Goal: Task Accomplishment & Management: Manage account settings

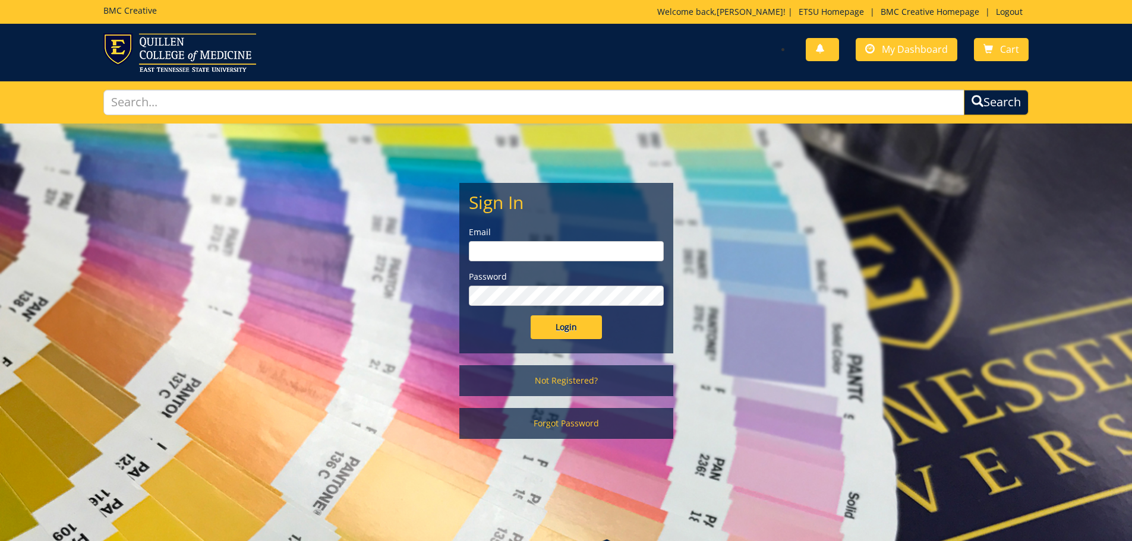
click at [531, 259] on input "email" at bounding box center [566, 251] width 195 height 20
type input "[EMAIL_ADDRESS][DOMAIN_NAME]"
click at [531, 316] on input "Login" at bounding box center [566, 328] width 71 height 24
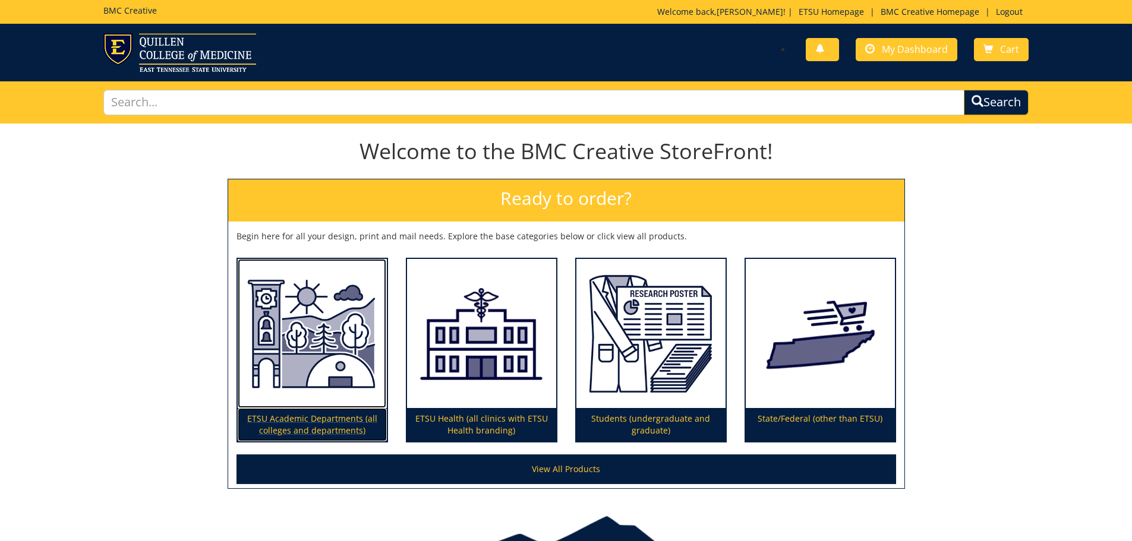
click at [328, 346] on img at bounding box center [312, 334] width 149 height 150
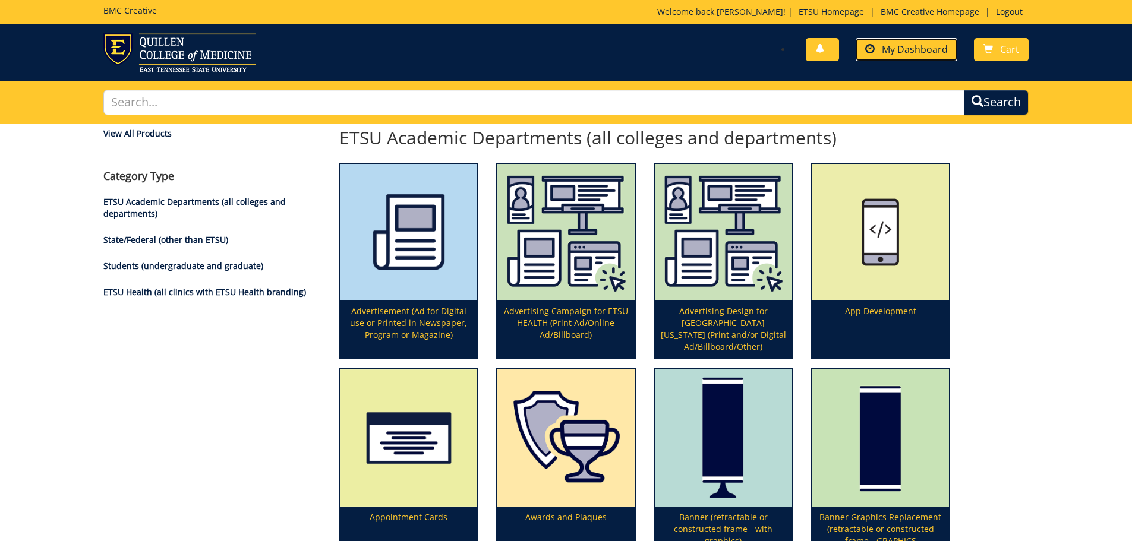
click at [931, 49] on span "My Dashboard" at bounding box center [915, 49] width 66 height 13
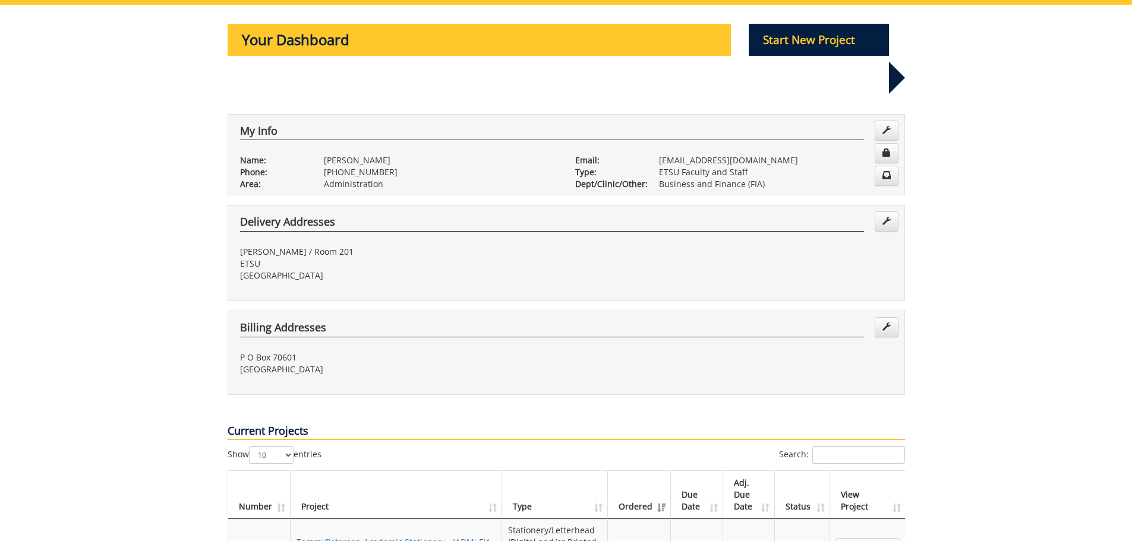
scroll to position [178, 0]
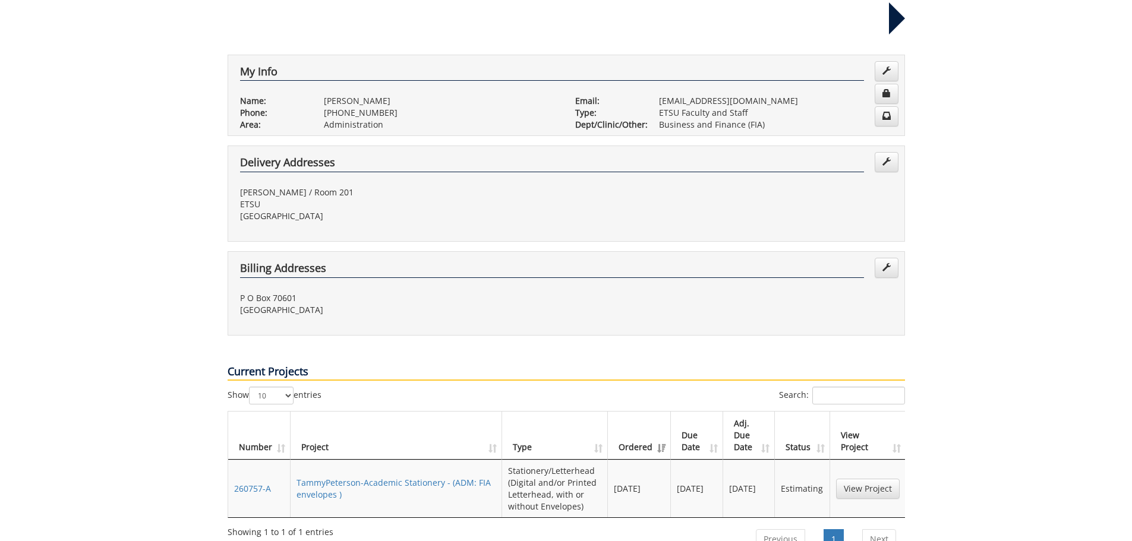
click at [821, 414] on th "Status" at bounding box center [802, 436] width 55 height 48
click at [866, 479] on link "View Project" at bounding box center [868, 489] width 64 height 20
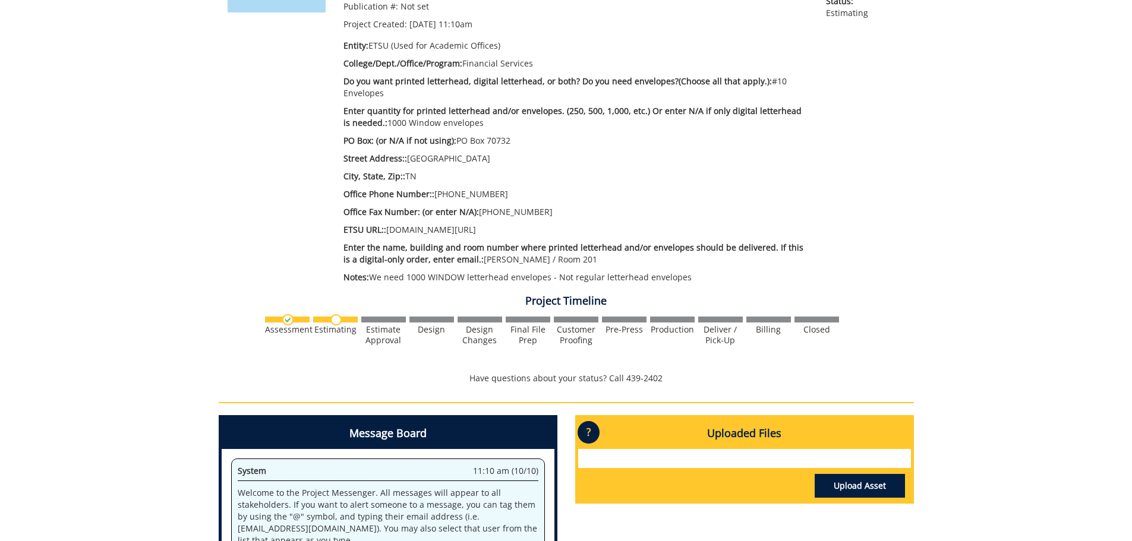
scroll to position [297, 0]
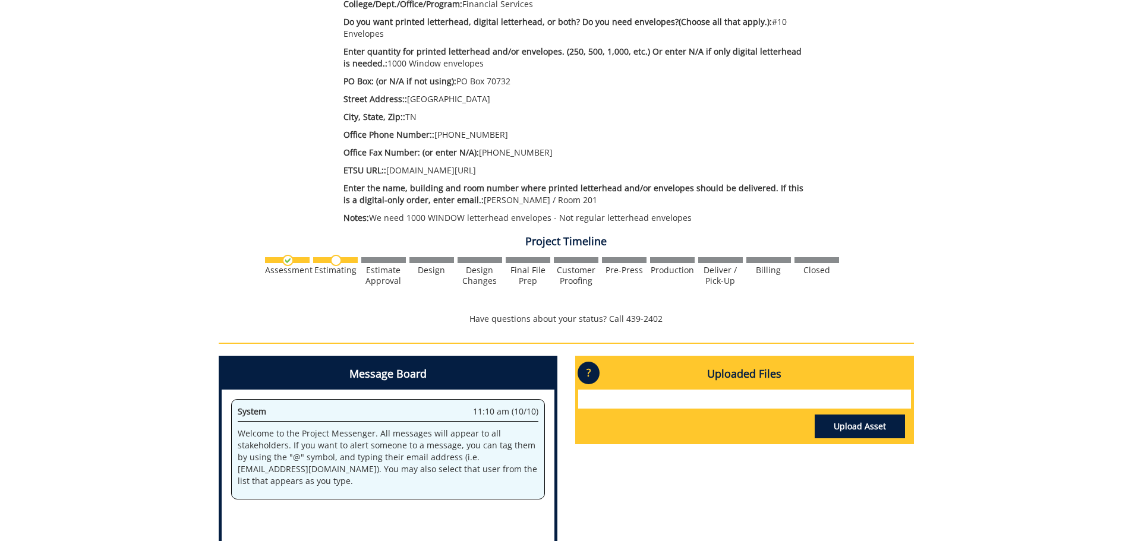
click at [318, 521] on div "System 11:10 am (10/10) Welcome to the Project Messenger. All messages will app…" at bounding box center [388, 494] width 333 height 208
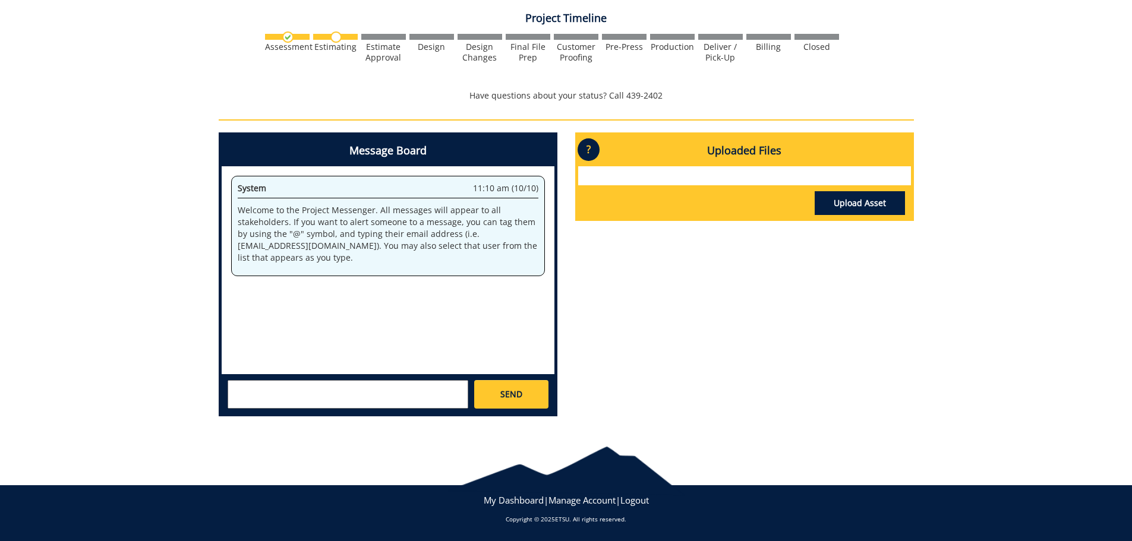
click at [304, 396] on textarea at bounding box center [348, 394] width 241 height 29
type textarea "Please cancel this request. Thanks,"
click at [486, 390] on link "SEND" at bounding box center [511, 394] width 74 height 29
